Goal: Transaction & Acquisition: Purchase product/service

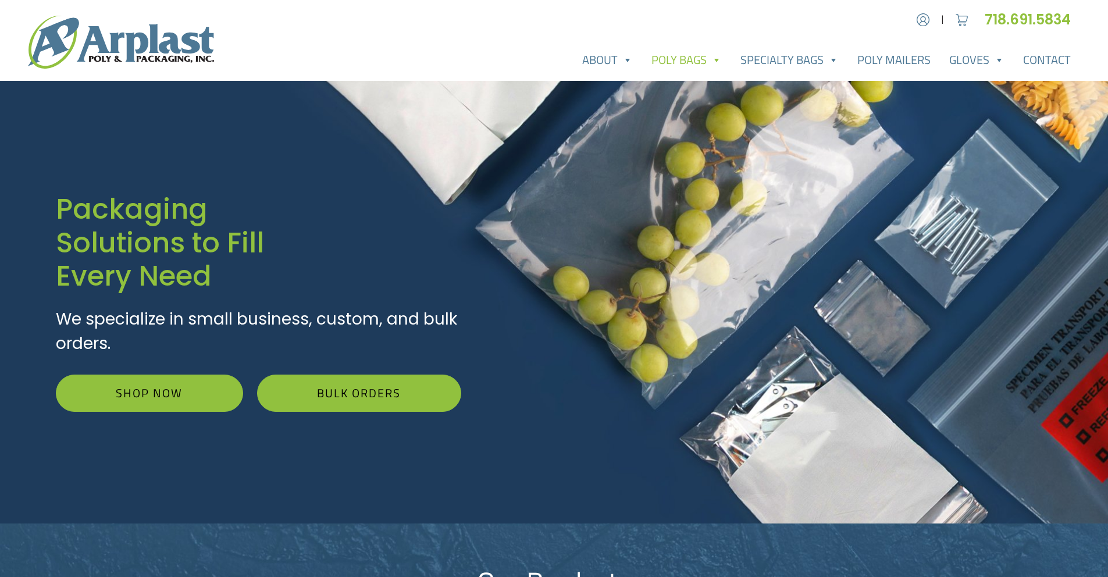
click at [703, 61] on link "Poly Bags" at bounding box center [686, 59] width 89 height 23
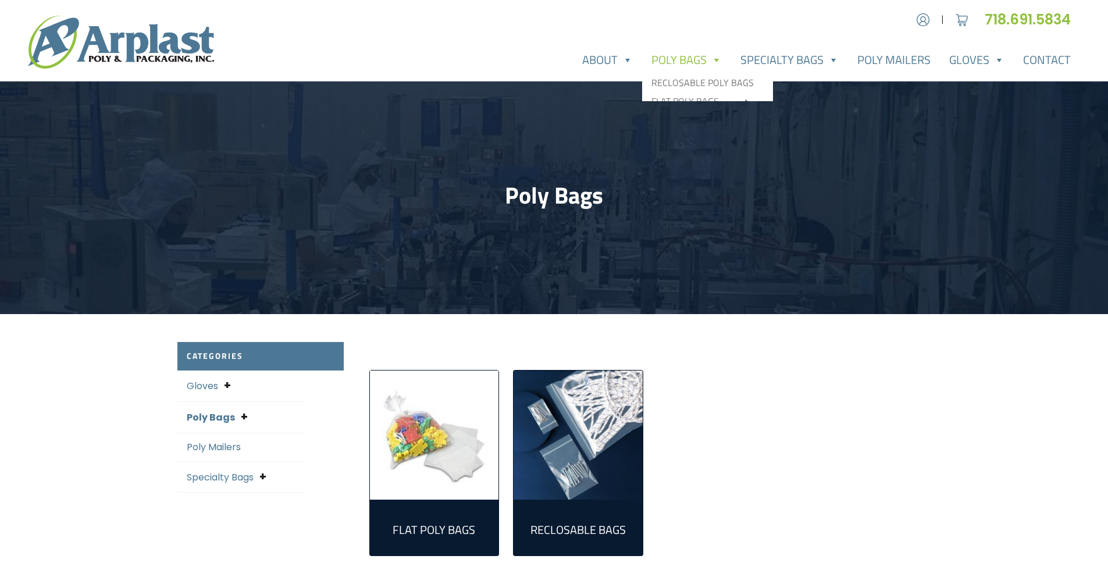
click at [727, 59] on link "Poly Bags" at bounding box center [686, 59] width 89 height 23
drag, startPoint x: 0, startPoint y: 0, endPoint x: 707, endPoint y: 109, distance: 715.4
click at [707, 109] on header "Poly Bags" at bounding box center [554, 197] width 1108 height 233
click at [705, 62] on link "Poly Bags" at bounding box center [686, 59] width 89 height 23
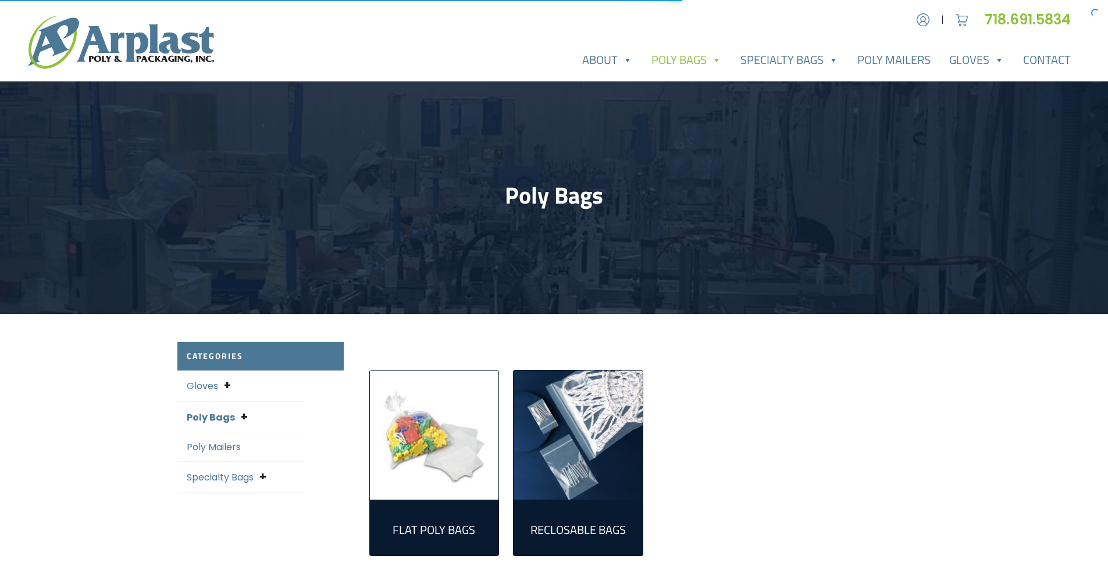
click at [722, 60] on span at bounding box center [716, 59] width 12 height 23
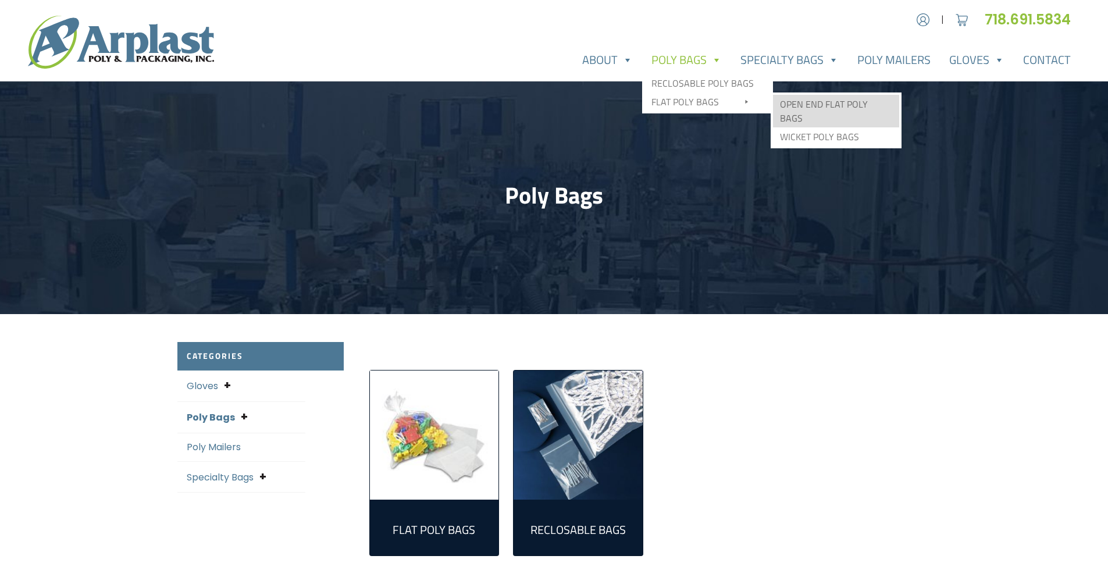
click at [812, 105] on link "Open End Flat Poly Bags" at bounding box center [836, 111] width 126 height 33
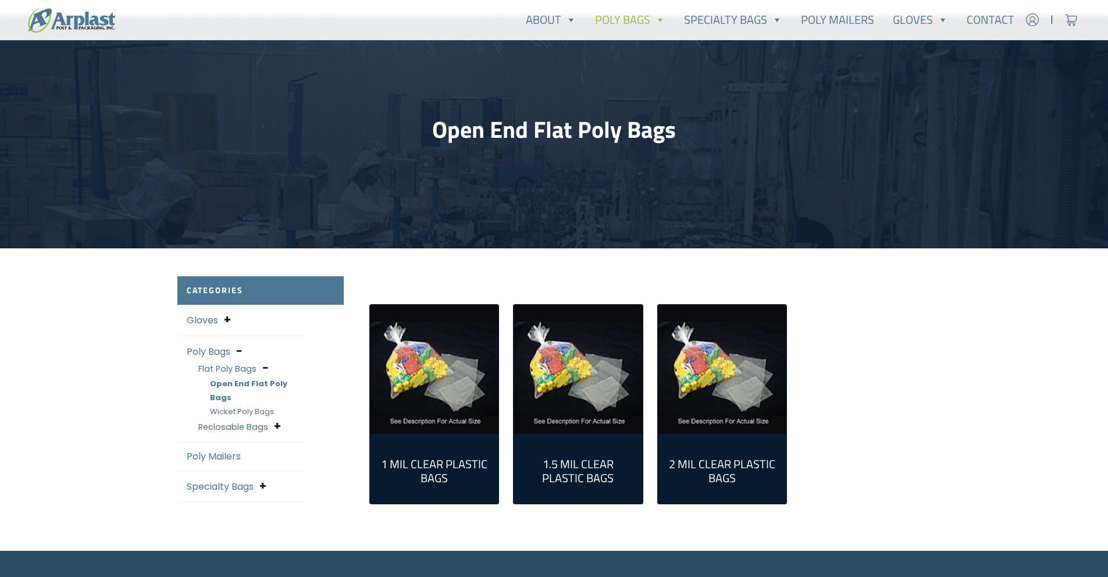
scroll to position [69, 0]
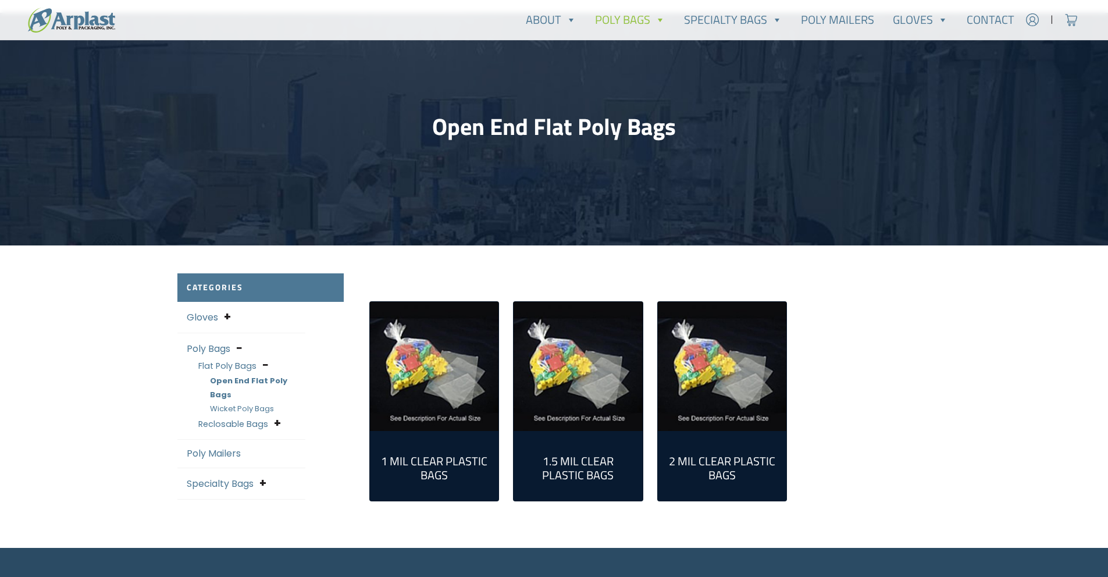
click at [701, 373] on img "Visit product category 2 Mil Clear Plastic Bags" at bounding box center [722, 366] width 129 height 129
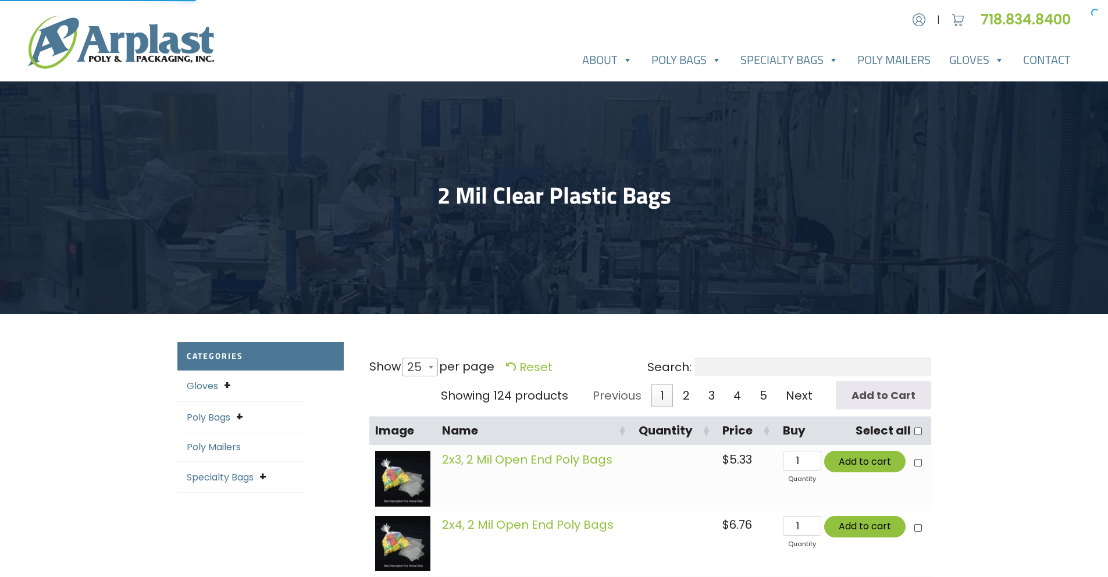
select select "25"
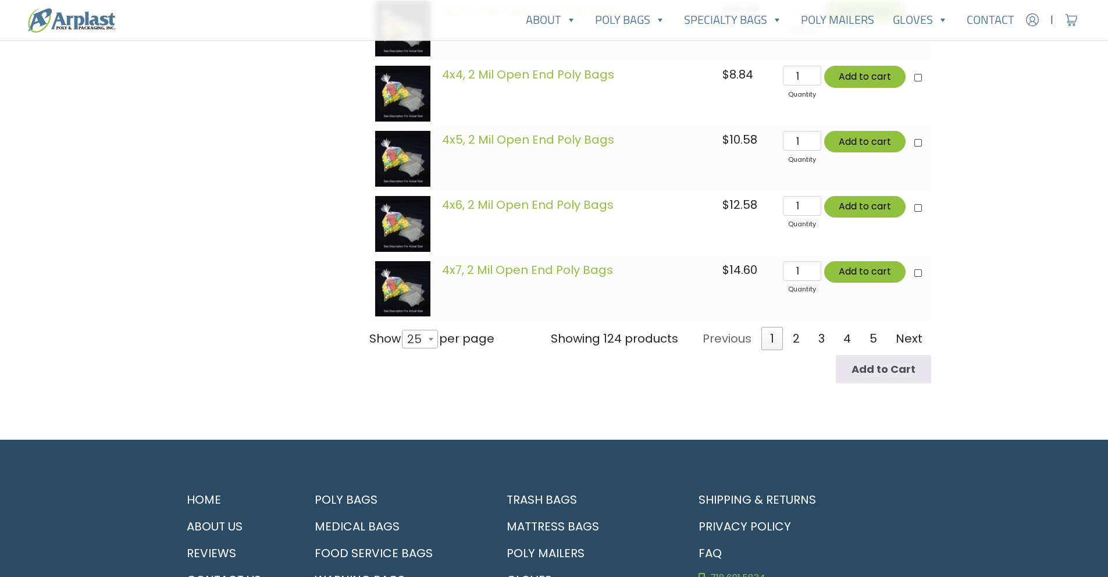
scroll to position [1748, 0]
